Goal: Task Accomplishment & Management: Use online tool/utility

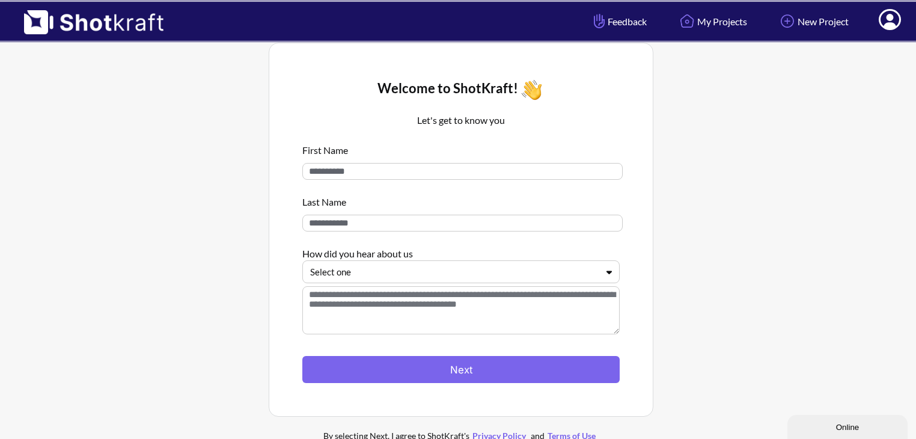
click at [332, 171] on input at bounding box center [462, 171] width 320 height 17
type input "****"
click at [326, 217] on input at bounding box center [462, 223] width 320 height 17
type input "********"
click at [382, 271] on div at bounding box center [453, 272] width 287 height 14
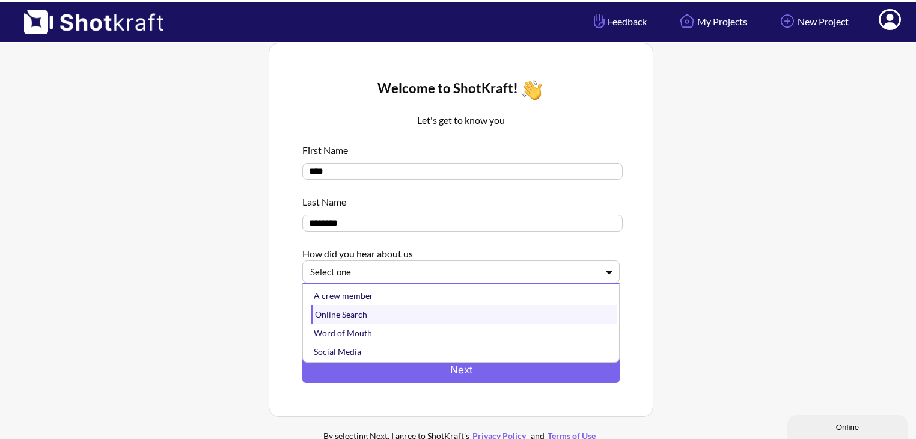
click at [362, 316] on div "Online Search" at bounding box center [463, 314] width 305 height 19
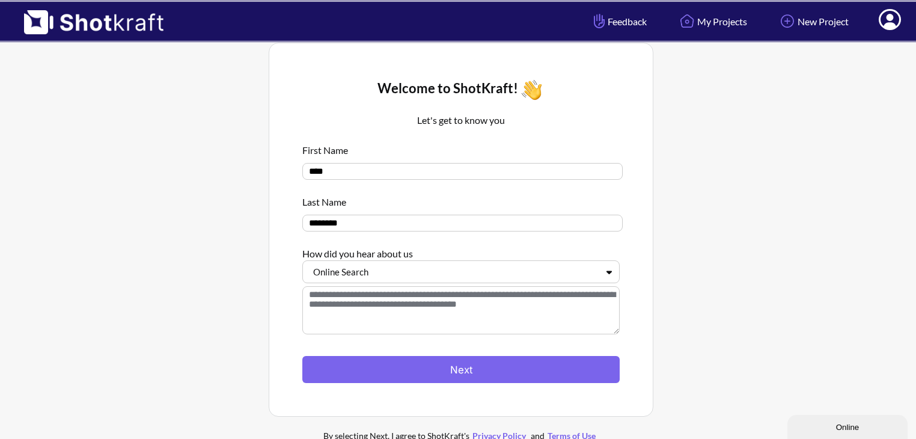
click at [347, 304] on textarea at bounding box center [460, 310] width 317 height 48
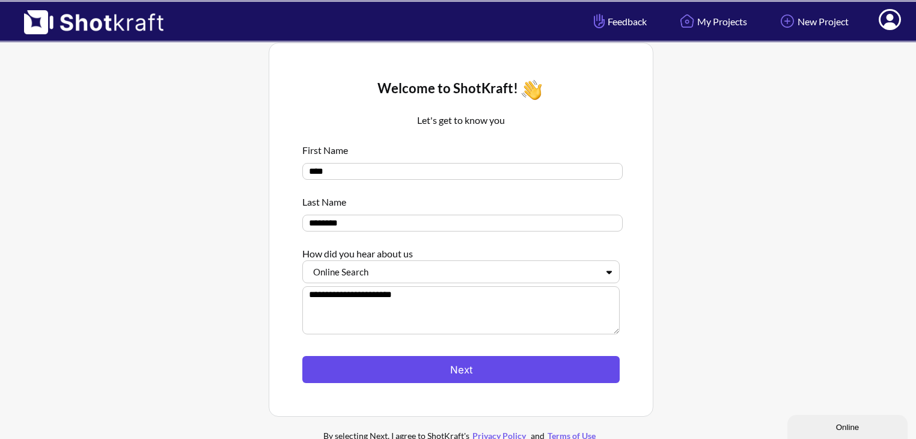
type textarea "**********"
click at [441, 369] on button "Next" at bounding box center [460, 369] width 317 height 27
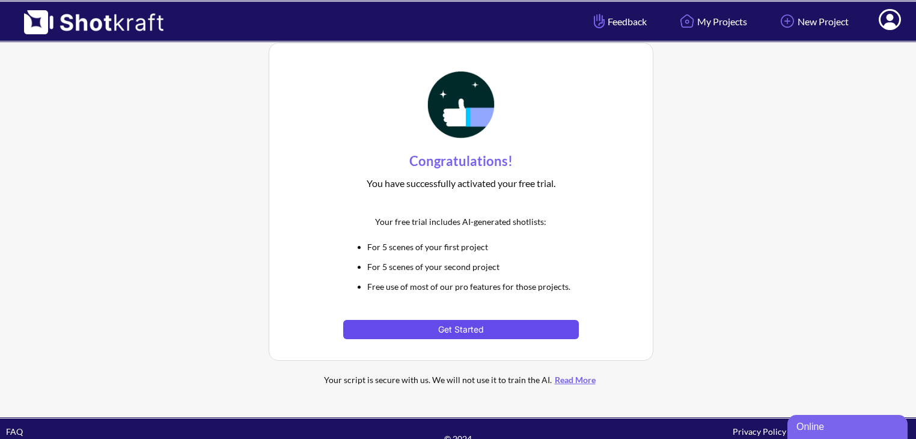
click at [441, 328] on button "Get Started" at bounding box center [460, 329] width 235 height 19
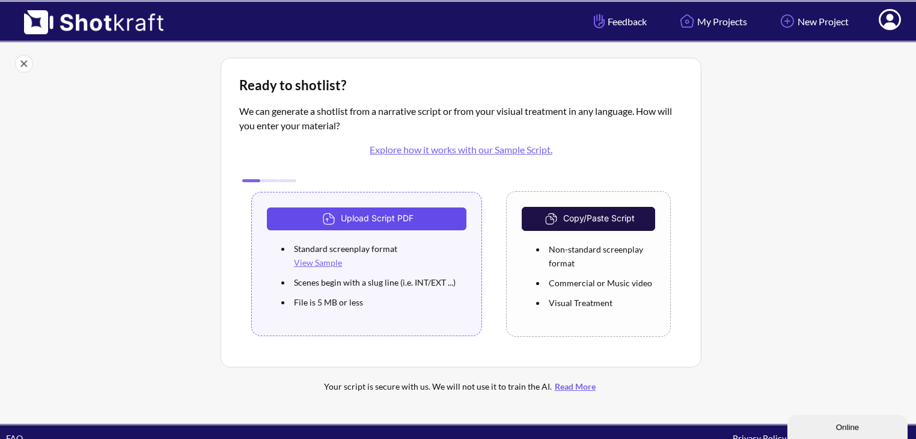
click at [351, 222] on button "Upload Script PDF" at bounding box center [367, 218] width 200 height 23
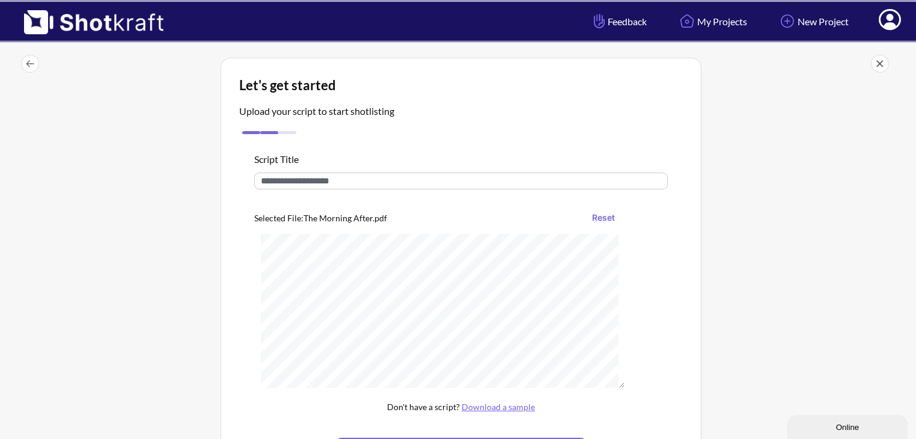
click at [348, 177] on input "text" at bounding box center [461, 181] width 414 height 17
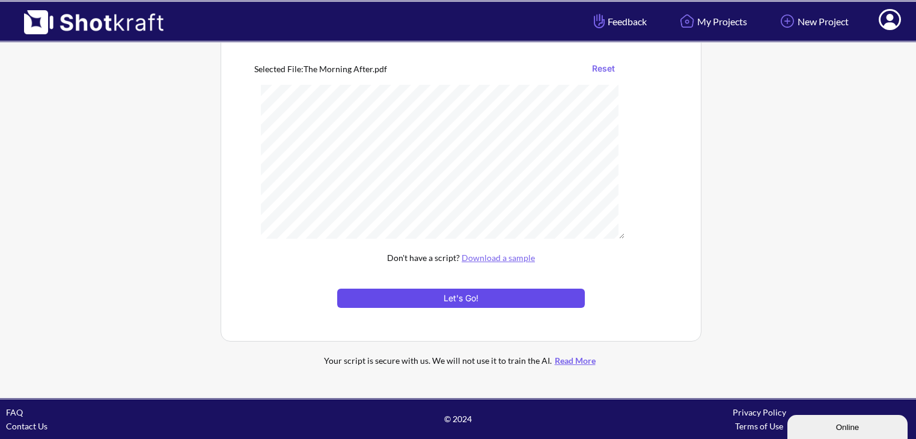
type input "**********"
click at [464, 305] on button "Let's Go!" at bounding box center [461, 298] width 248 height 19
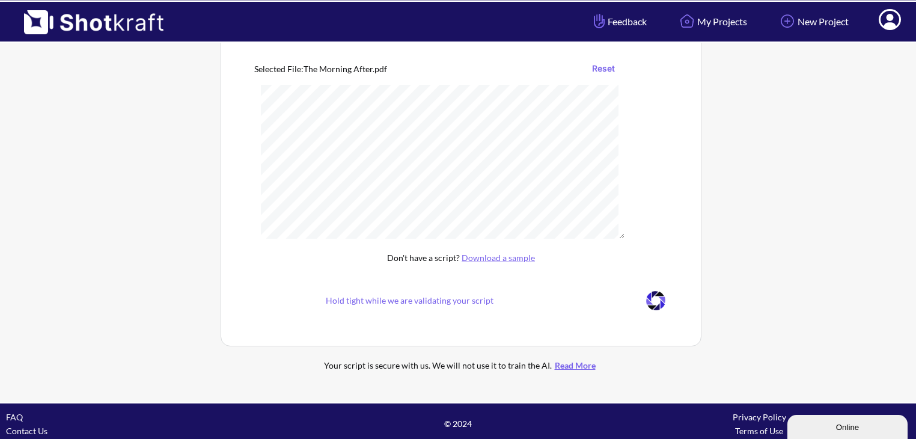
scroll to position [47, 0]
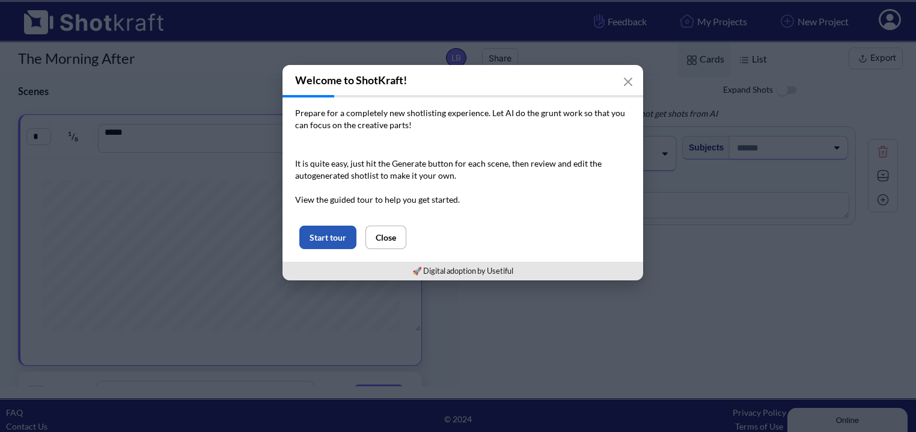
click at [343, 234] on button "Start tour" at bounding box center [327, 236] width 57 height 23
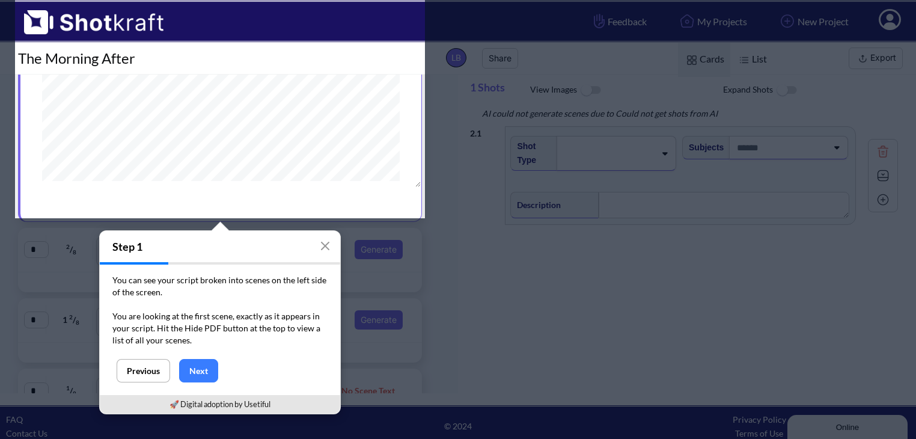
scroll to position [151, 0]
click at [308, 266] on div "You can see your script broken into scenes on the left side of the screen. You …" at bounding box center [220, 312] width 241 height 94
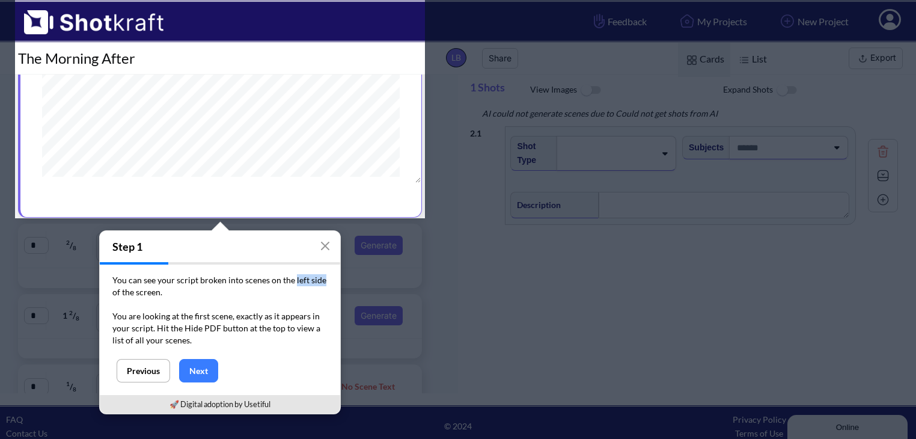
drag, startPoint x: 343, startPoint y: 234, endPoint x: 292, endPoint y: 266, distance: 60.2
click at [292, 266] on div "You can see your script broken into scenes on the left side of the screen. You …" at bounding box center [220, 312] width 241 height 94
click at [209, 371] on button "Next" at bounding box center [198, 370] width 39 height 23
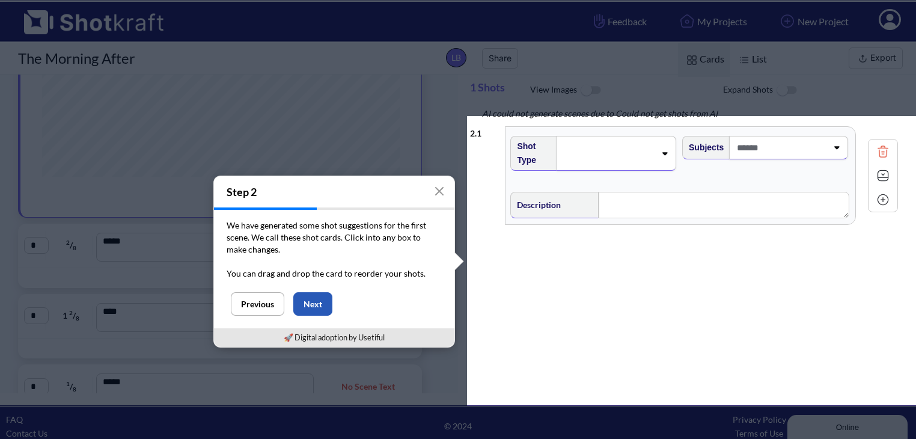
click at [322, 308] on button "Next" at bounding box center [312, 303] width 39 height 23
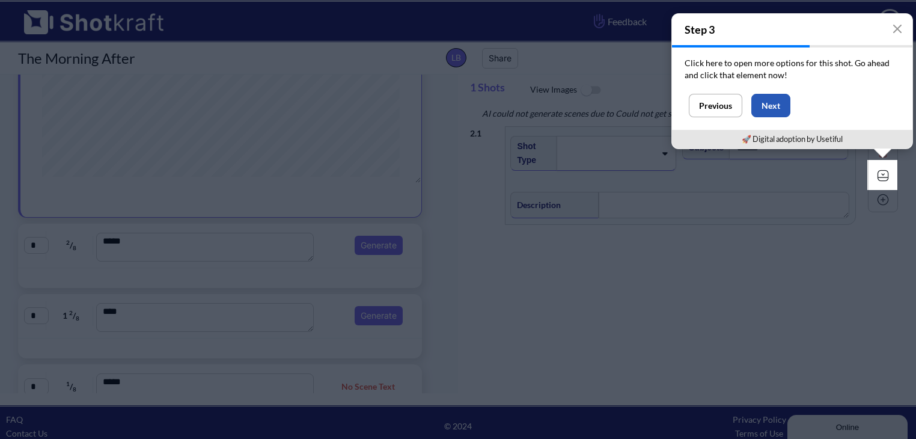
click at [776, 105] on button "Next" at bounding box center [771, 105] width 39 height 23
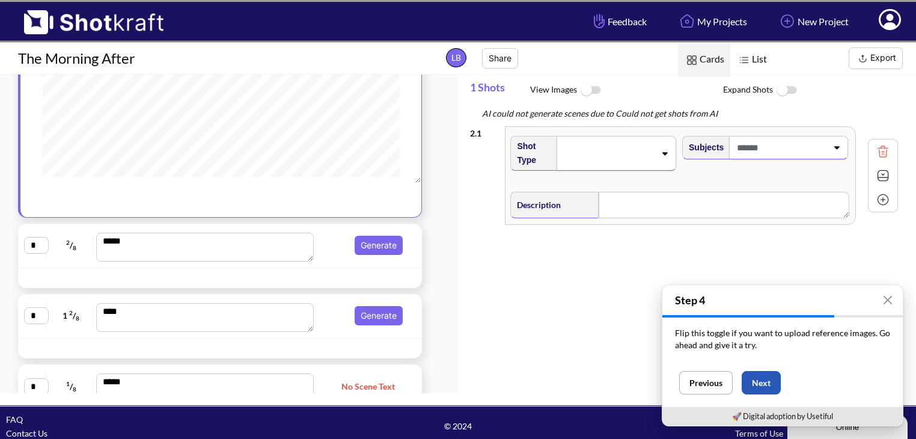
click at [762, 387] on button "Next" at bounding box center [761, 382] width 39 height 23
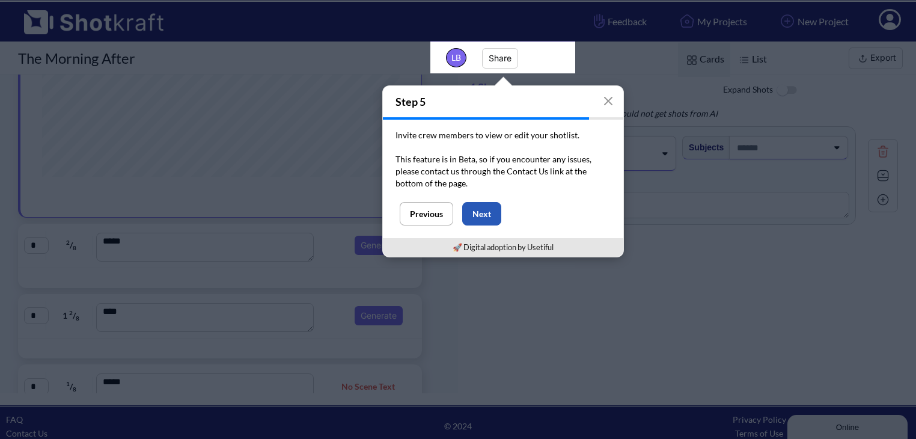
click at [488, 210] on button "Next" at bounding box center [481, 213] width 39 height 23
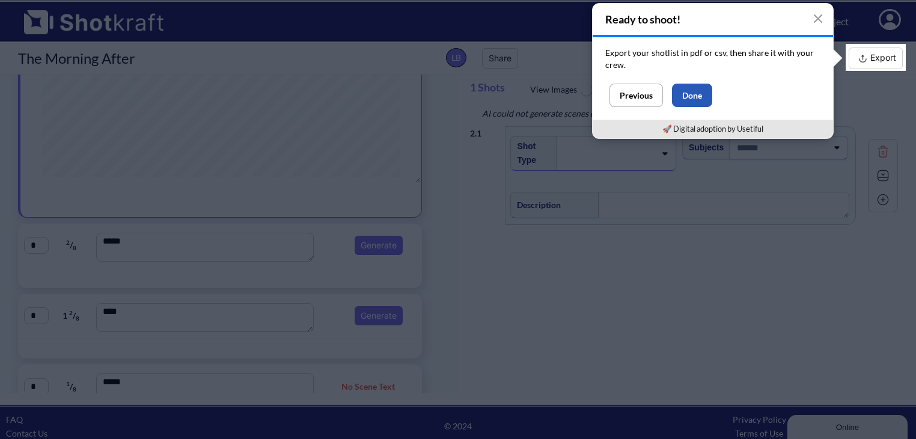
click at [703, 101] on button "Done" at bounding box center [692, 95] width 40 height 23
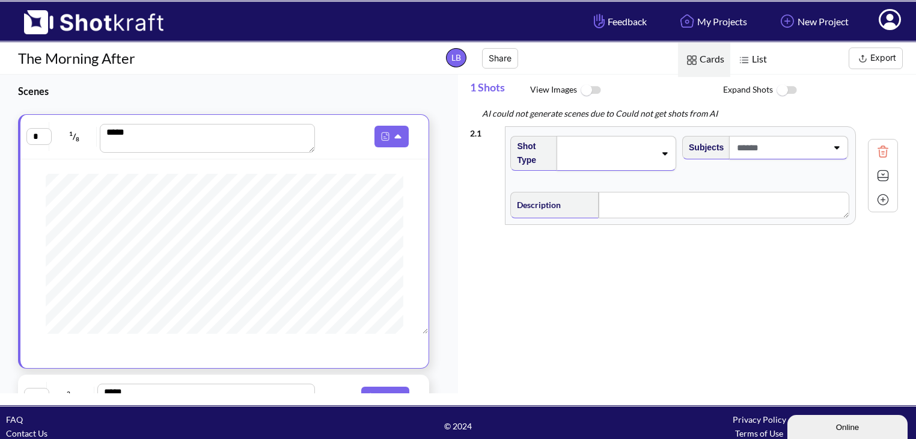
scroll to position [0, 0]
click at [884, 168] on img at bounding box center [890, 176] width 18 height 18
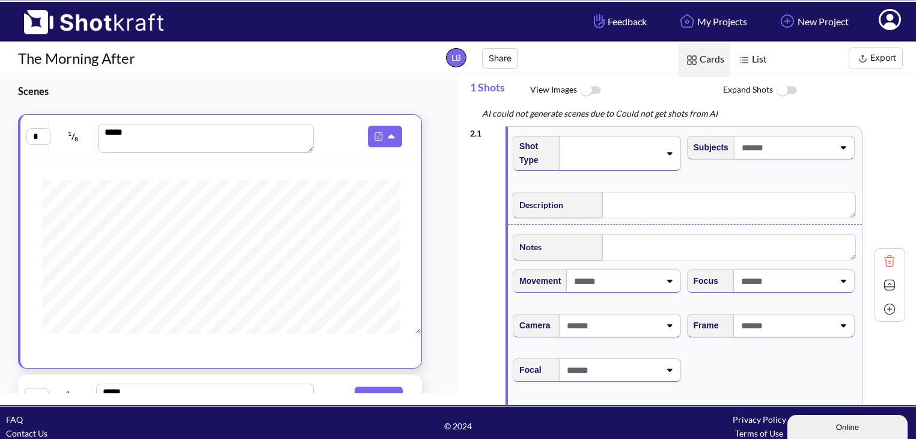
click at [581, 155] on span at bounding box center [612, 153] width 96 height 17
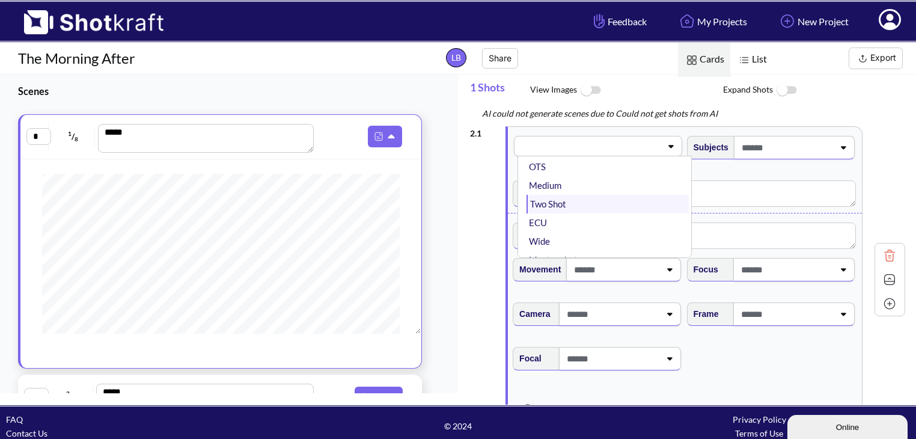
scroll to position [54, 0]
click at [540, 213] on li "Wide" at bounding box center [608, 216] width 162 height 19
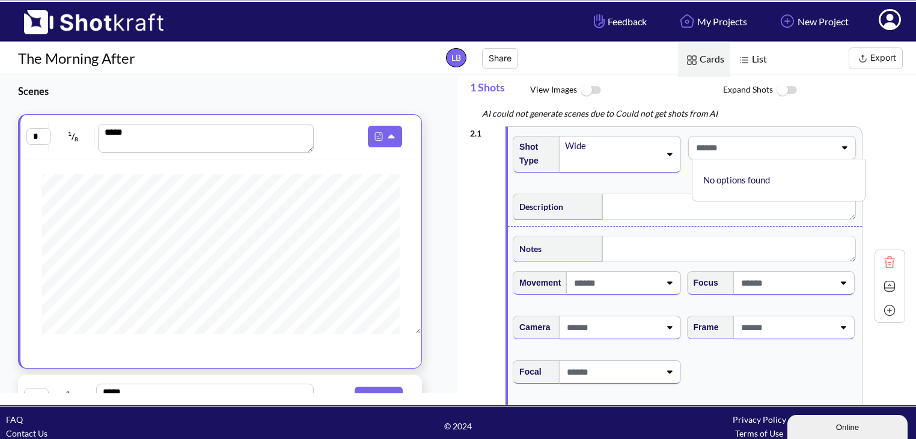
click at [762, 147] on span at bounding box center [764, 148] width 143 height 20
click at [762, 156] on span at bounding box center [786, 148] width 95 height 20
click at [658, 230] on div "Notes Movement Camera Focus Frame Focal This is a pro feature. You are using it…" at bounding box center [685, 335] width 354 height 219
click at [634, 209] on textarea at bounding box center [729, 207] width 254 height 26
click at [605, 110] on div "AI could not generate scenes due to Could not get shots from AI" at bounding box center [693, 113] width 446 height 14
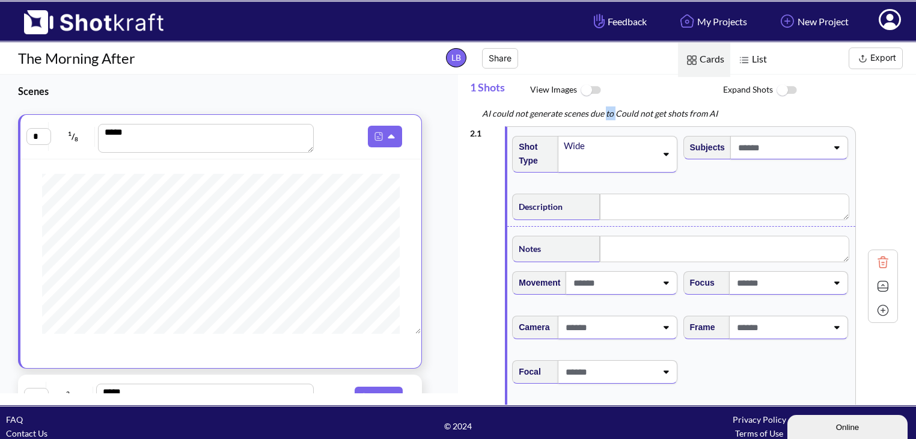
click at [605, 110] on div "AI could not generate scenes due to Could not get shots from AI" at bounding box center [693, 113] width 446 height 14
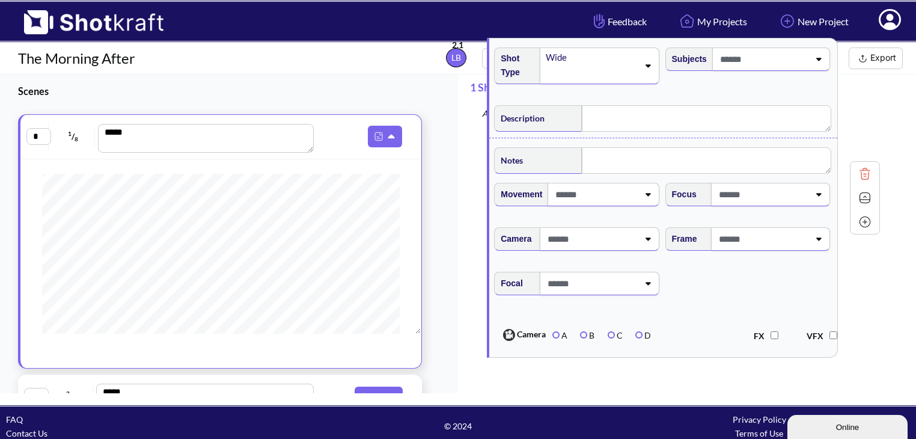
scroll to position [0, 0]
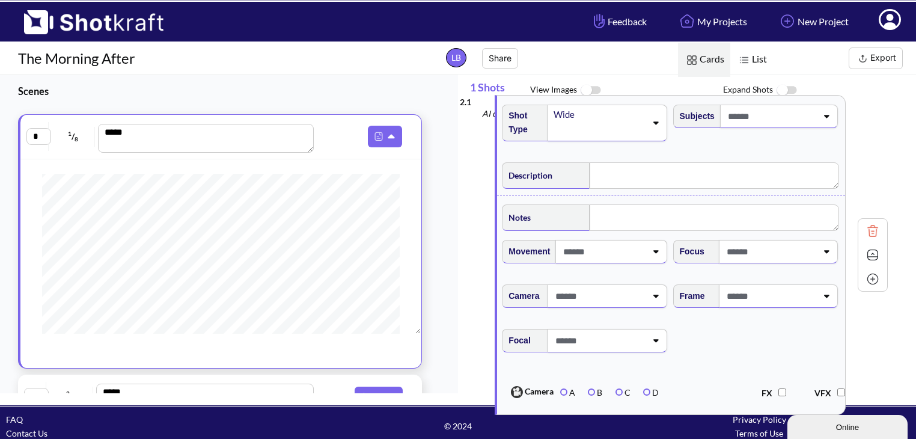
drag, startPoint x: 796, startPoint y: 335, endPoint x: 780, endPoint y: 406, distance: 73.2
click at [780, 406] on div "Feedback My Projects New Project My Profile Log Out The Morning After LB Share …" at bounding box center [458, 224] width 916 height 448
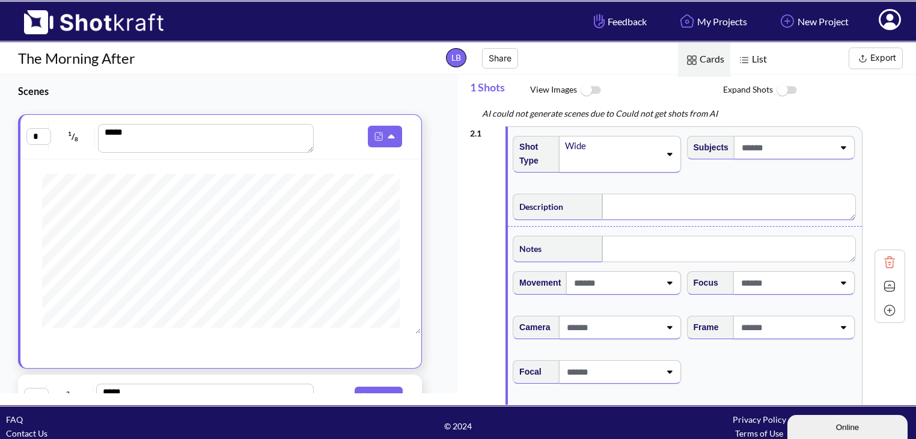
click at [642, 202] on textarea at bounding box center [729, 207] width 254 height 26
click at [755, 164] on div "Subjects" at bounding box center [772, 159] width 174 height 58
click at [748, 152] on span at bounding box center [786, 148] width 95 height 20
click at [746, 150] on span at bounding box center [764, 148] width 143 height 20
click at [743, 153] on span at bounding box center [786, 148] width 95 height 20
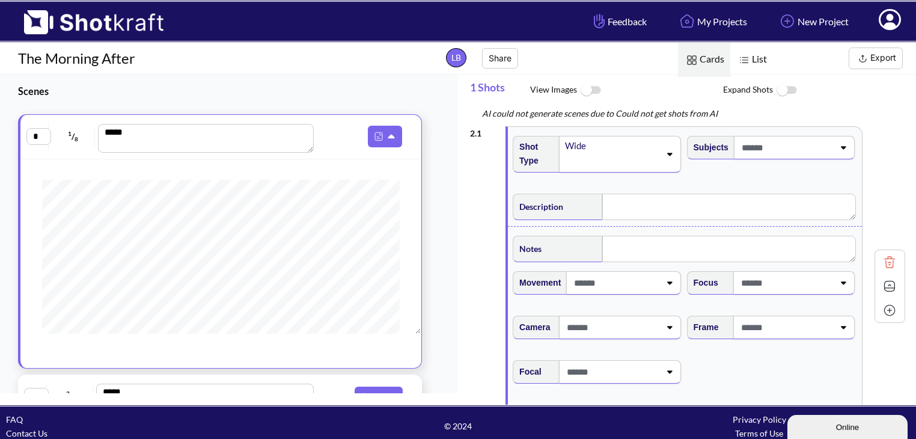
click at [743, 153] on span at bounding box center [786, 148] width 95 height 20
type input "******"
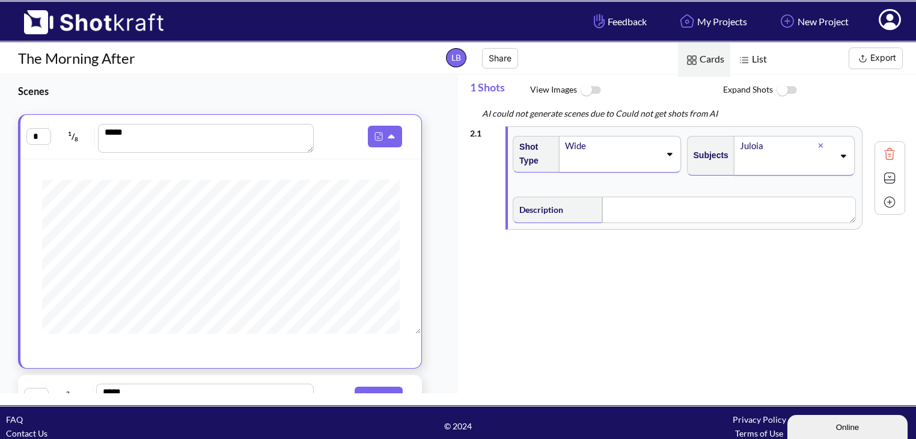
click at [819, 144] on icon at bounding box center [821, 146] width 5 height 5
click at [507, 280] on div "2 . 1 Shot Type Wide Subjects Description Notes Movement Camera Focus Frame Foc…" at bounding box center [693, 262] width 446 height 284
click at [592, 89] on img at bounding box center [590, 91] width 27 height 26
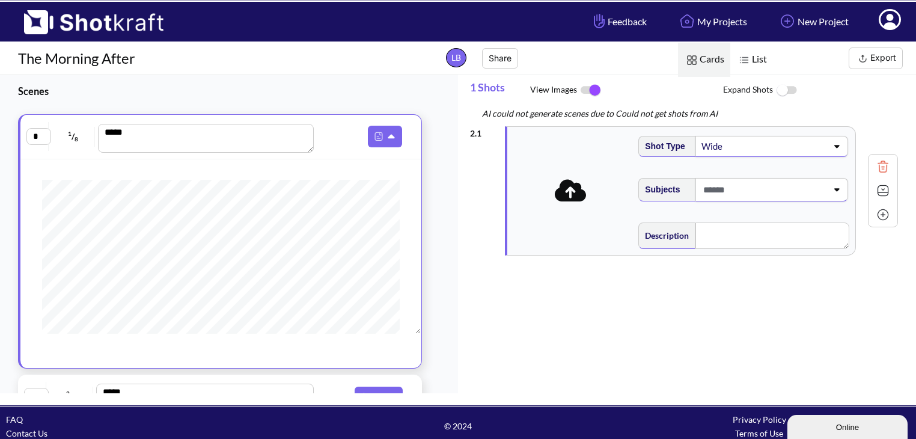
click at [592, 89] on img at bounding box center [590, 90] width 27 height 25
